Goal: Transaction & Acquisition: Obtain resource

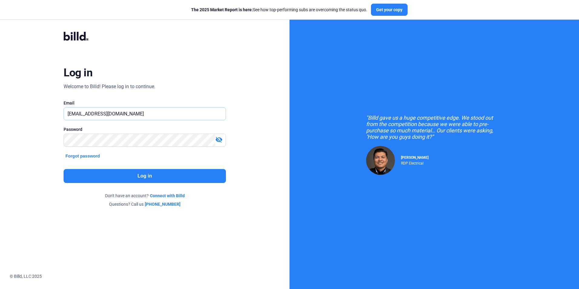
click at [159, 112] on input "[EMAIL_ADDRESS][DOMAIN_NAME]" at bounding box center [144, 113] width 161 height 12
click at [216, 139] on mat-icon "visibility_off" at bounding box center [218, 139] width 7 height 7
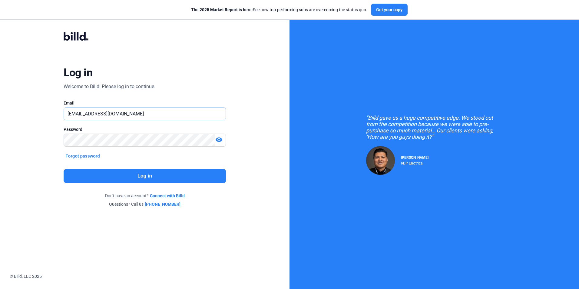
click at [152, 109] on input "[EMAIL_ADDRESS][DOMAIN_NAME]" at bounding box center [141, 113] width 155 height 12
click at [152, 109] on input "[EMAIL_ADDRESS][DOMAIN_NAME]" at bounding box center [144, 113] width 161 height 12
type input "[PERSON_NAME][EMAIL_ADDRESS][DOMAIN_NAME]"
click at [158, 176] on button "Log in" at bounding box center [145, 176] width 162 height 14
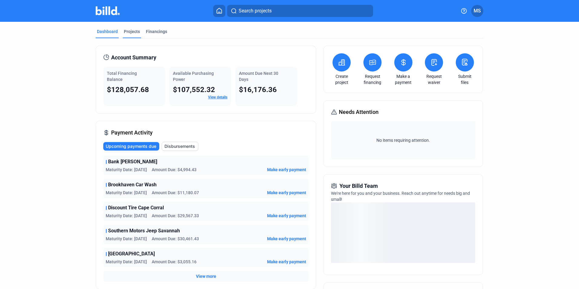
click at [124, 30] on div "Projects" at bounding box center [132, 31] width 16 height 6
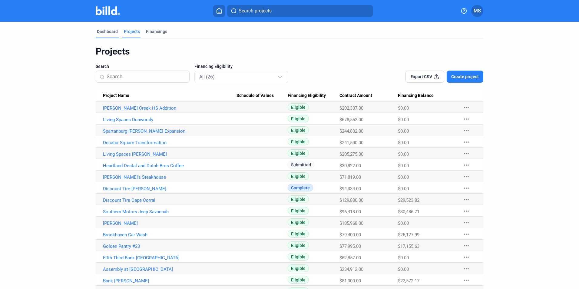
click at [107, 31] on div "Dashboard" at bounding box center [107, 31] width 21 height 6
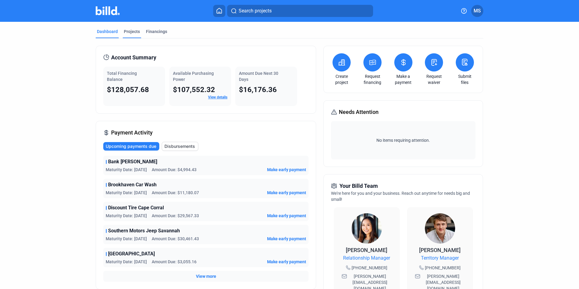
click at [134, 31] on div "Projects" at bounding box center [132, 31] width 16 height 6
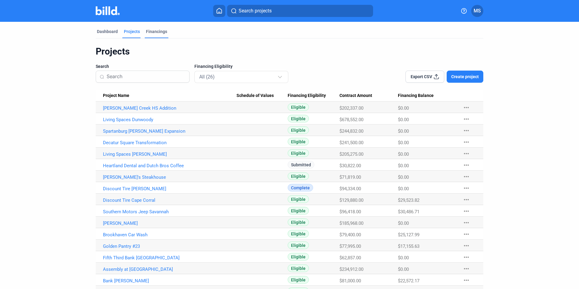
click at [155, 33] on div "Financings" at bounding box center [156, 31] width 21 height 6
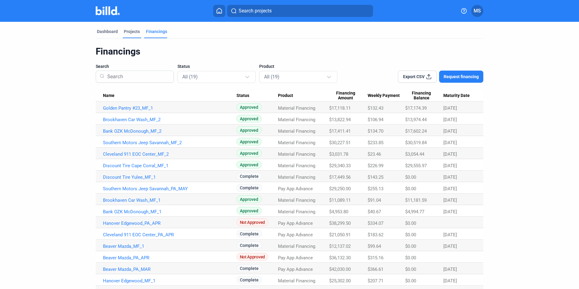
click at [134, 35] on div "Projects" at bounding box center [132, 33] width 18 height 10
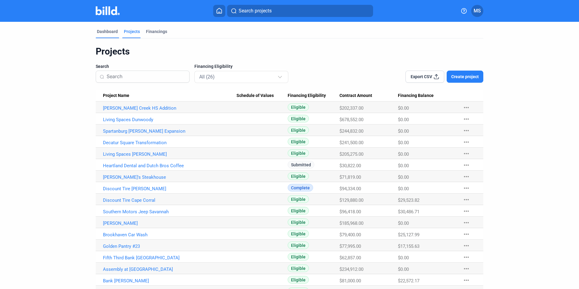
click at [101, 31] on div "Dashboard" at bounding box center [107, 31] width 21 height 6
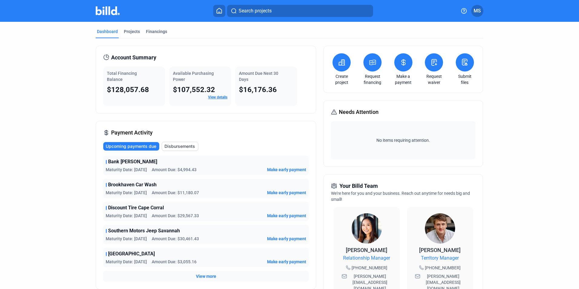
click at [369, 58] on button at bounding box center [372, 62] width 18 height 18
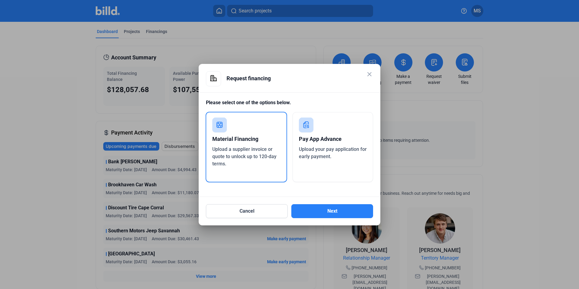
click at [325, 119] on div "Pay App Advance Upload your pay application for early payment." at bounding box center [332, 147] width 81 height 70
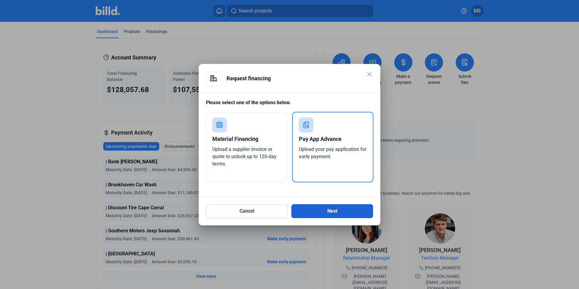
click at [338, 208] on button "Next" at bounding box center [332, 211] width 82 height 14
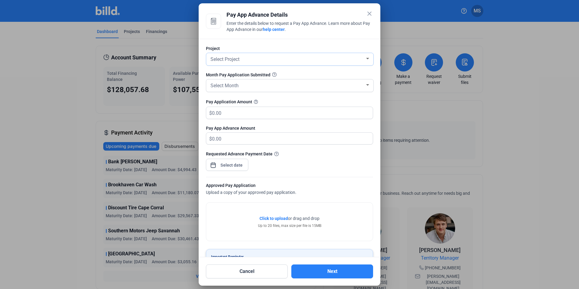
click at [271, 60] on div "Select Project" at bounding box center [287, 58] width 156 height 8
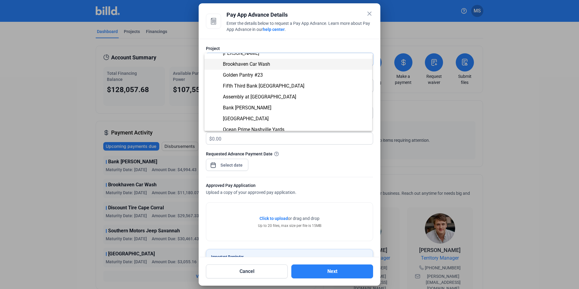
scroll to position [126, 0]
click at [264, 98] on span "Bank [PERSON_NAME]" at bounding box center [247, 96] width 48 height 6
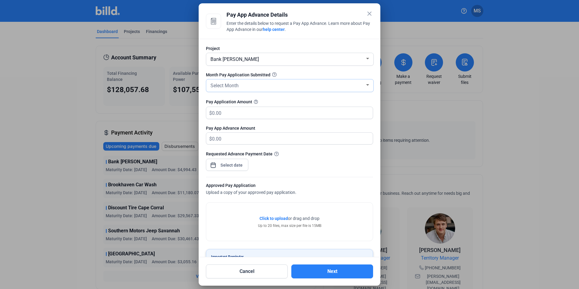
click at [251, 88] on div "Select Month" at bounding box center [287, 85] width 156 height 8
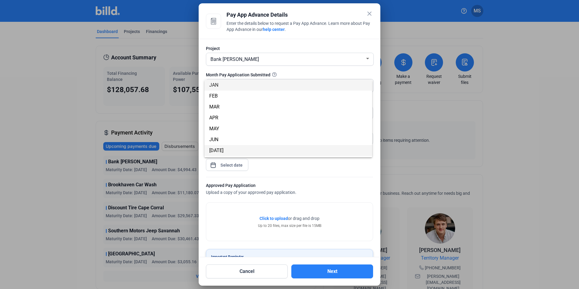
click at [234, 146] on span "[DATE]" at bounding box center [288, 150] width 158 height 11
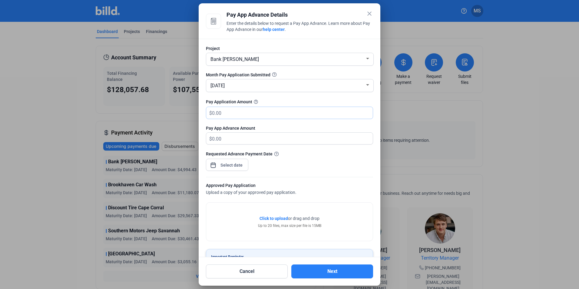
click at [275, 111] on input "text" at bounding box center [292, 113] width 161 height 12
type input "37,312.20"
click at [252, 131] on div "Pay App Advance Amount $" at bounding box center [289, 138] width 167 height 26
click at [233, 164] on div "close Pay App Advance Details Enter the details below to request a Pay App Adva…" at bounding box center [289, 144] width 579 height 289
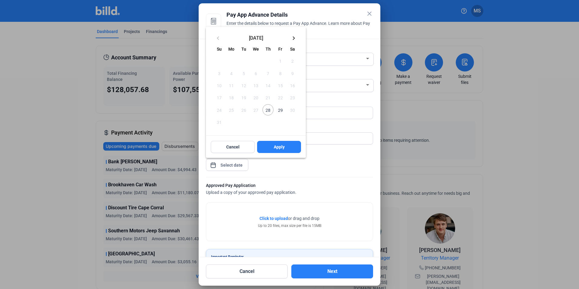
click at [271, 109] on span "28" at bounding box center [267, 109] width 11 height 11
click at [280, 115] on span "29" at bounding box center [279, 109] width 11 height 11
click at [264, 109] on span "28" at bounding box center [267, 109] width 11 height 11
click at [278, 141] on button "Apply" at bounding box center [279, 147] width 44 height 12
click at [272, 218] on div at bounding box center [289, 144] width 579 height 289
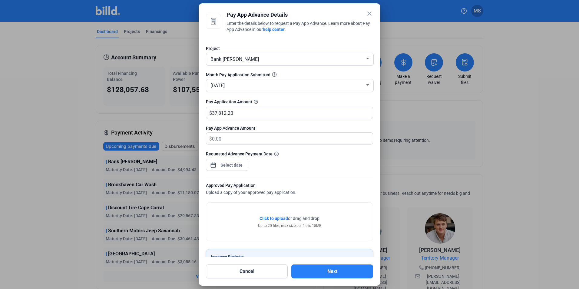
click at [272, 218] on span "Click to upload" at bounding box center [273, 218] width 28 height 5
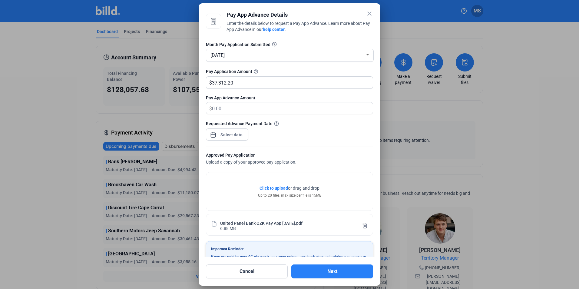
scroll to position [51, 0]
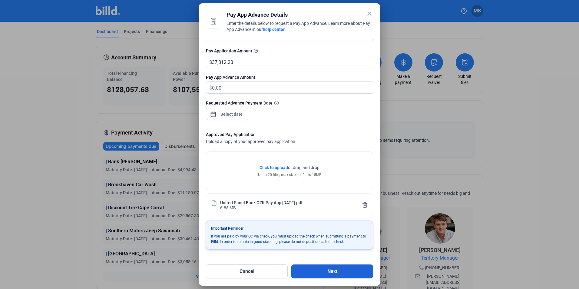
click at [330, 268] on button "Next" at bounding box center [332, 271] width 82 height 14
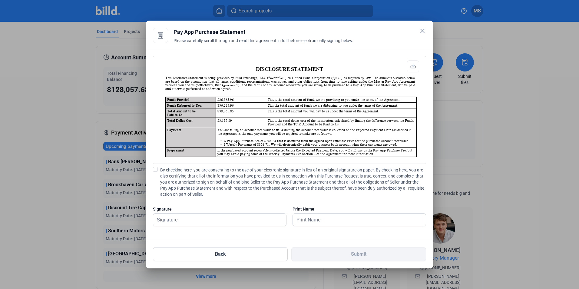
scroll to position [0, 0]
click at [187, 257] on button "Back" at bounding box center [220, 254] width 135 height 14
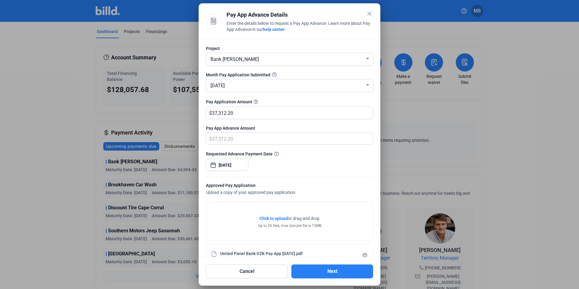
click at [369, 15] on mat-icon "close" at bounding box center [369, 13] width 7 height 7
